Goal: Information Seeking & Learning: Learn about a topic

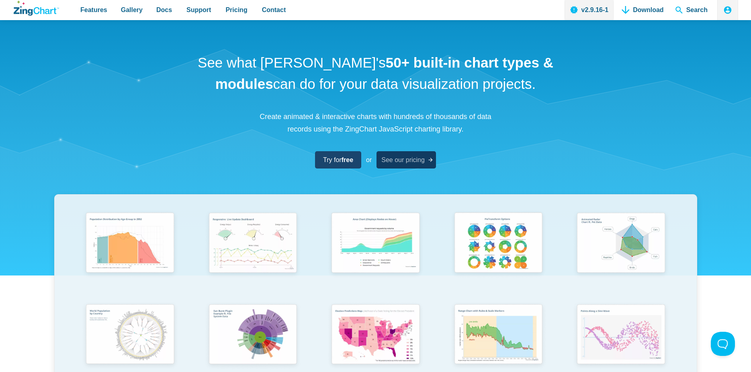
click at [417, 159] on span "See our pricing" at bounding box center [402, 159] width 43 height 11
click at [332, 158] on span "Try for free" at bounding box center [335, 159] width 30 height 11
click at [420, 159] on span "See our pricing" at bounding box center [402, 159] width 43 height 11
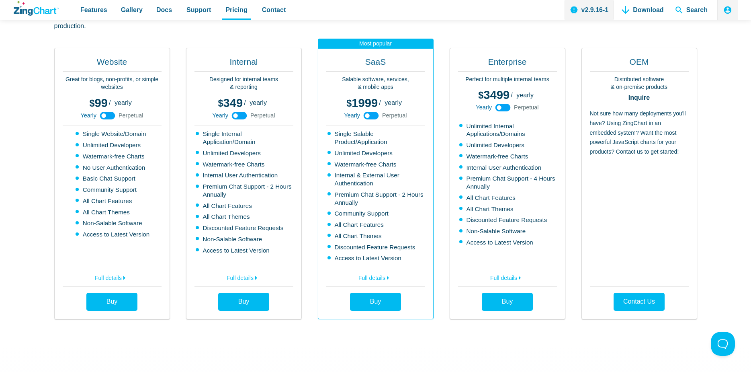
scroll to position [241, 0]
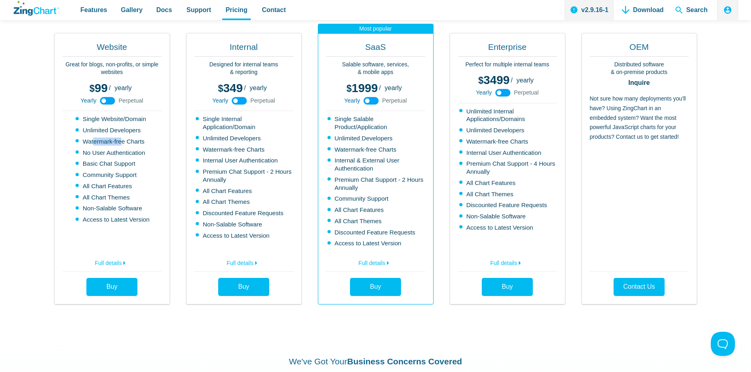
drag, startPoint x: 94, startPoint y: 141, endPoint x: 123, endPoint y: 141, distance: 29.7
click at [123, 141] on li "Watermark-free Charts" at bounding box center [113, 141] width 74 height 8
drag, startPoint x: 217, startPoint y: 145, endPoint x: 221, endPoint y: 164, distance: 19.4
click at [221, 164] on ul "Single Internal Application/Domain Unlimited Developers Watermark-free Charts I…" at bounding box center [243, 181] width 99 height 132
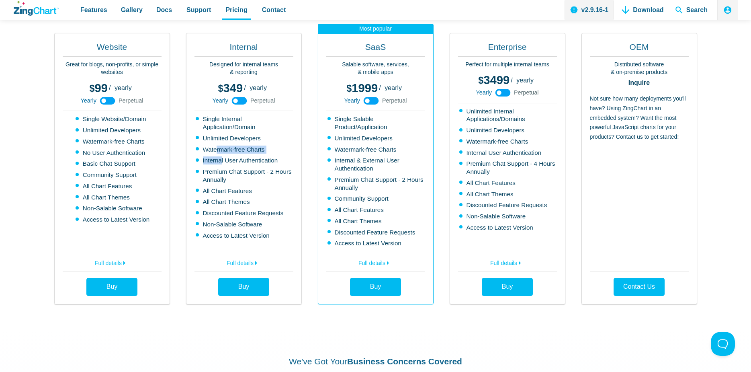
click at [221, 164] on li "Internal User Authentication" at bounding box center [245, 160] width 98 height 8
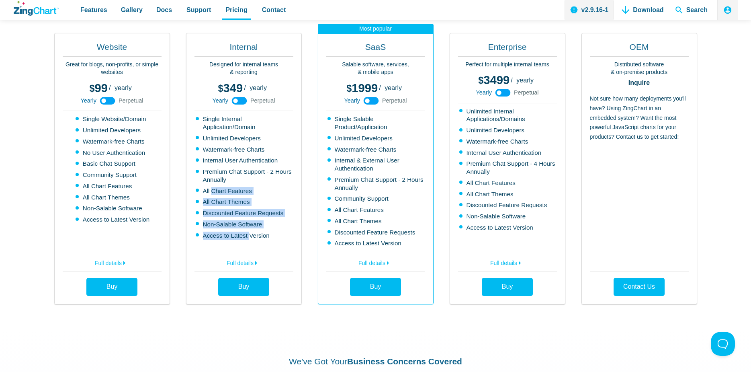
drag, startPoint x: 249, startPoint y: 237, endPoint x: 210, endPoint y: 190, distance: 60.2
click at [210, 190] on ul "Single Internal Application/Domain Unlimited Developers Watermark-free Charts I…" at bounding box center [243, 181] width 99 height 132
click at [210, 190] on li "All Chart Features" at bounding box center [245, 191] width 98 height 8
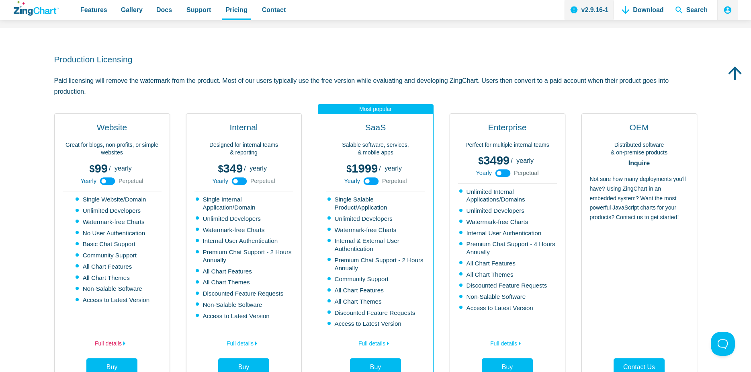
click at [105, 343] on link "Full details" at bounding box center [112, 341] width 99 height 13
